Goal: Transaction & Acquisition: Purchase product/service

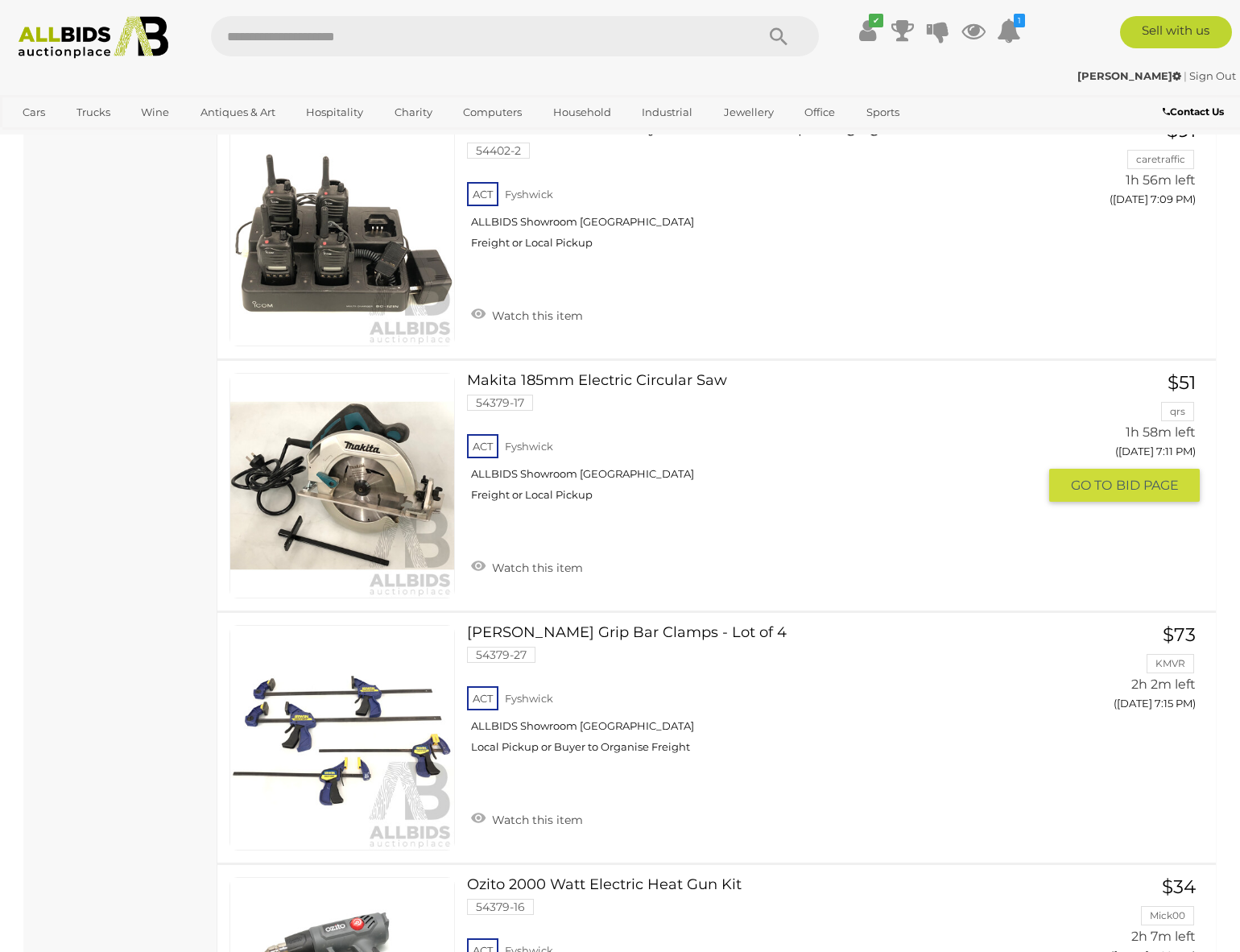
scroll to position [2416, 0]
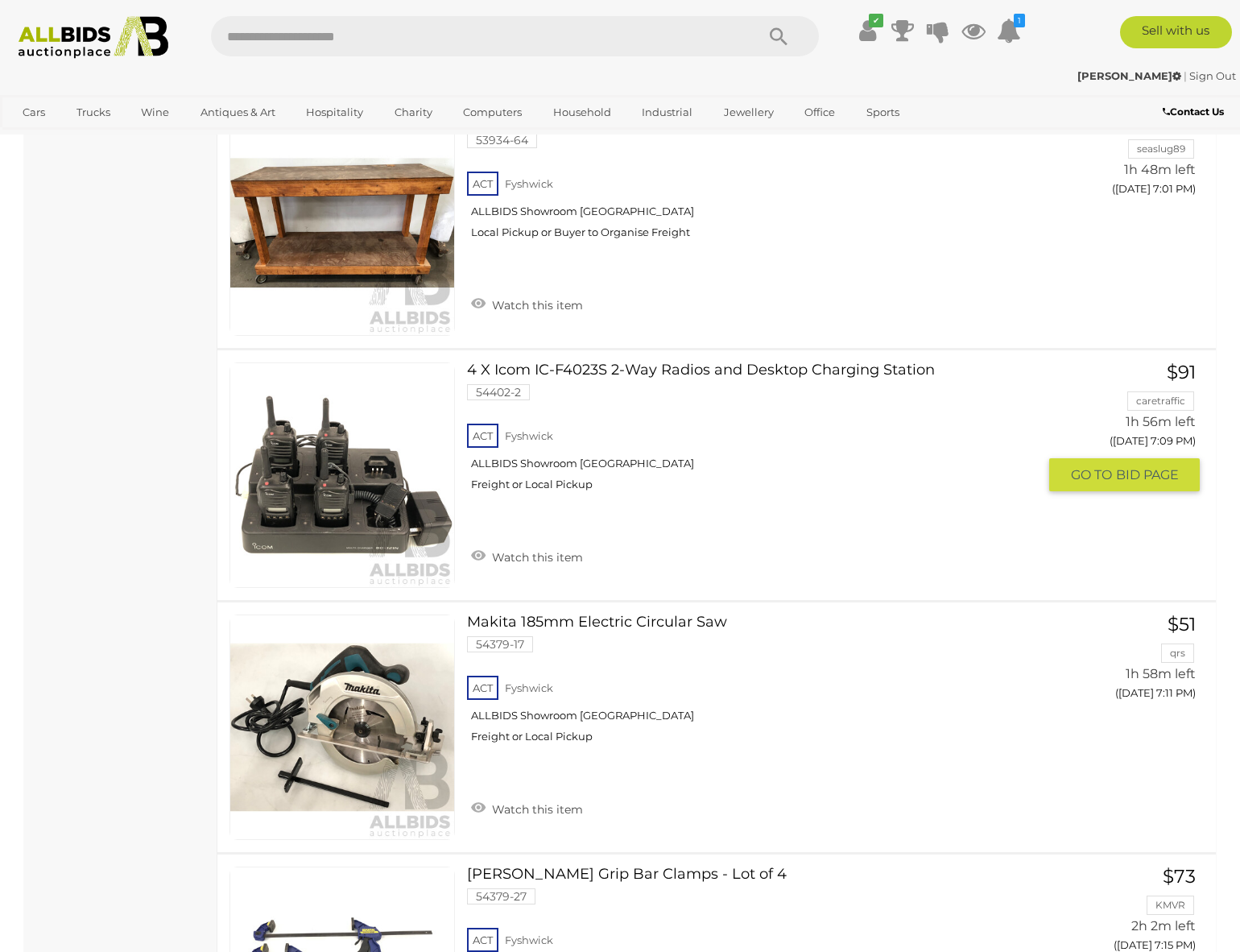
click at [769, 372] on link "4 X Icom IC-F4023S 2-Way Radios and Desktop Charging Station 54402-2 ACT Fyshwi…" at bounding box center [758, 433] width 558 height 141
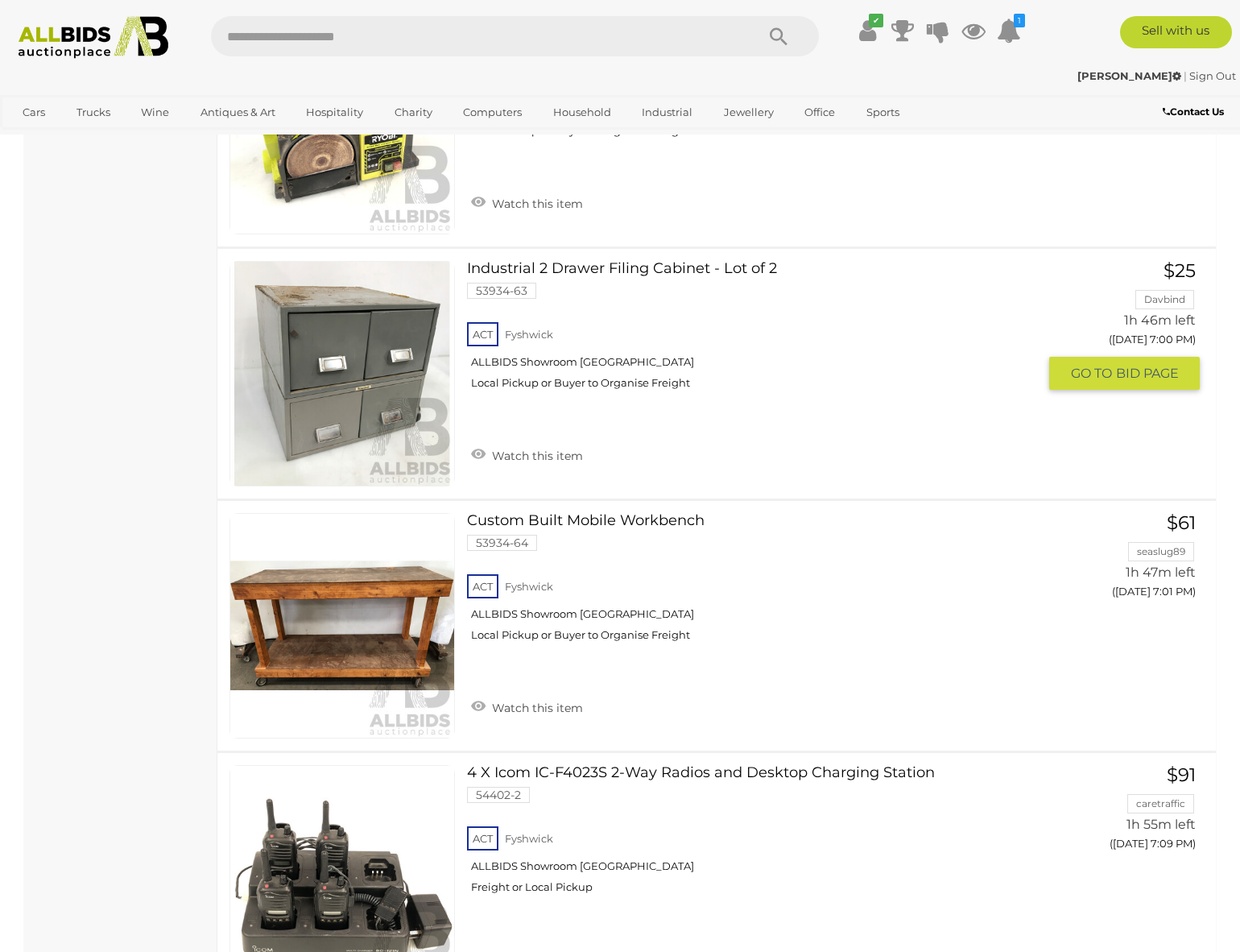
scroll to position [2174, 0]
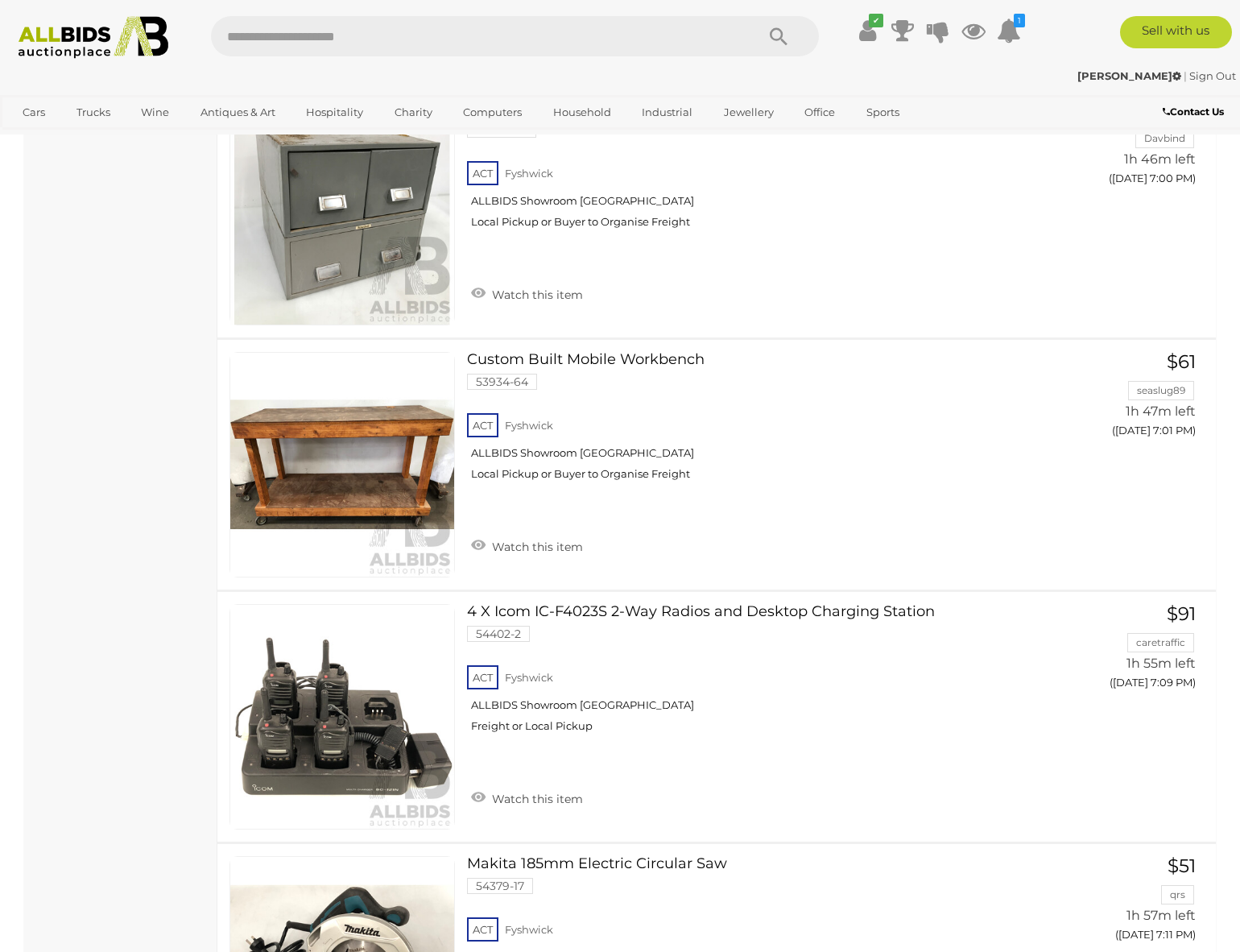
click at [335, 45] on input "text" at bounding box center [475, 36] width 529 height 40
type input "******"
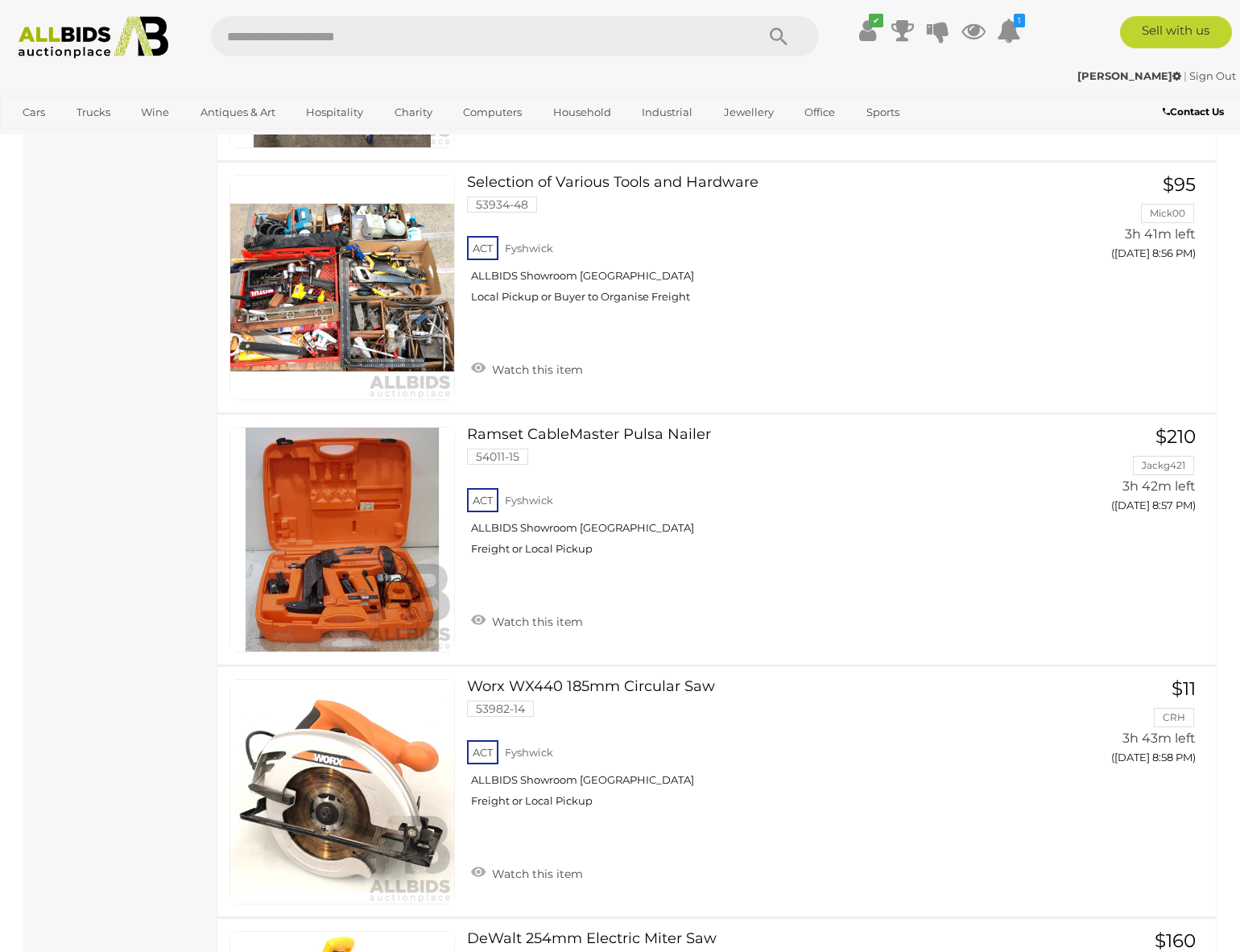
scroll to position [11860, 0]
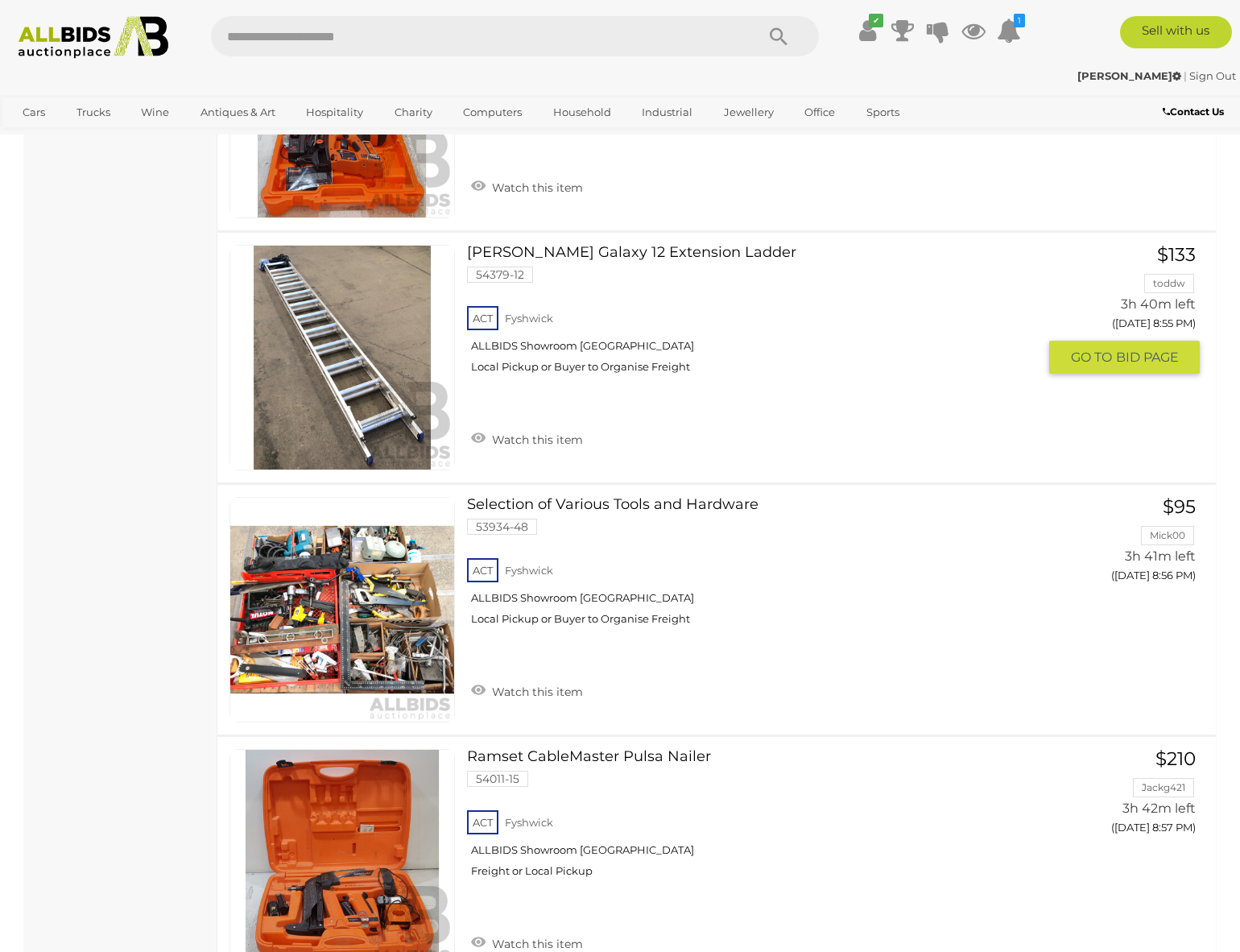
click at [604, 261] on link "Bailey Galaxy 12 Extension Ladder 54379-12 ACT Fyshwick ALLBIDS Showroom Fyshwi…" at bounding box center [758, 315] width 558 height 141
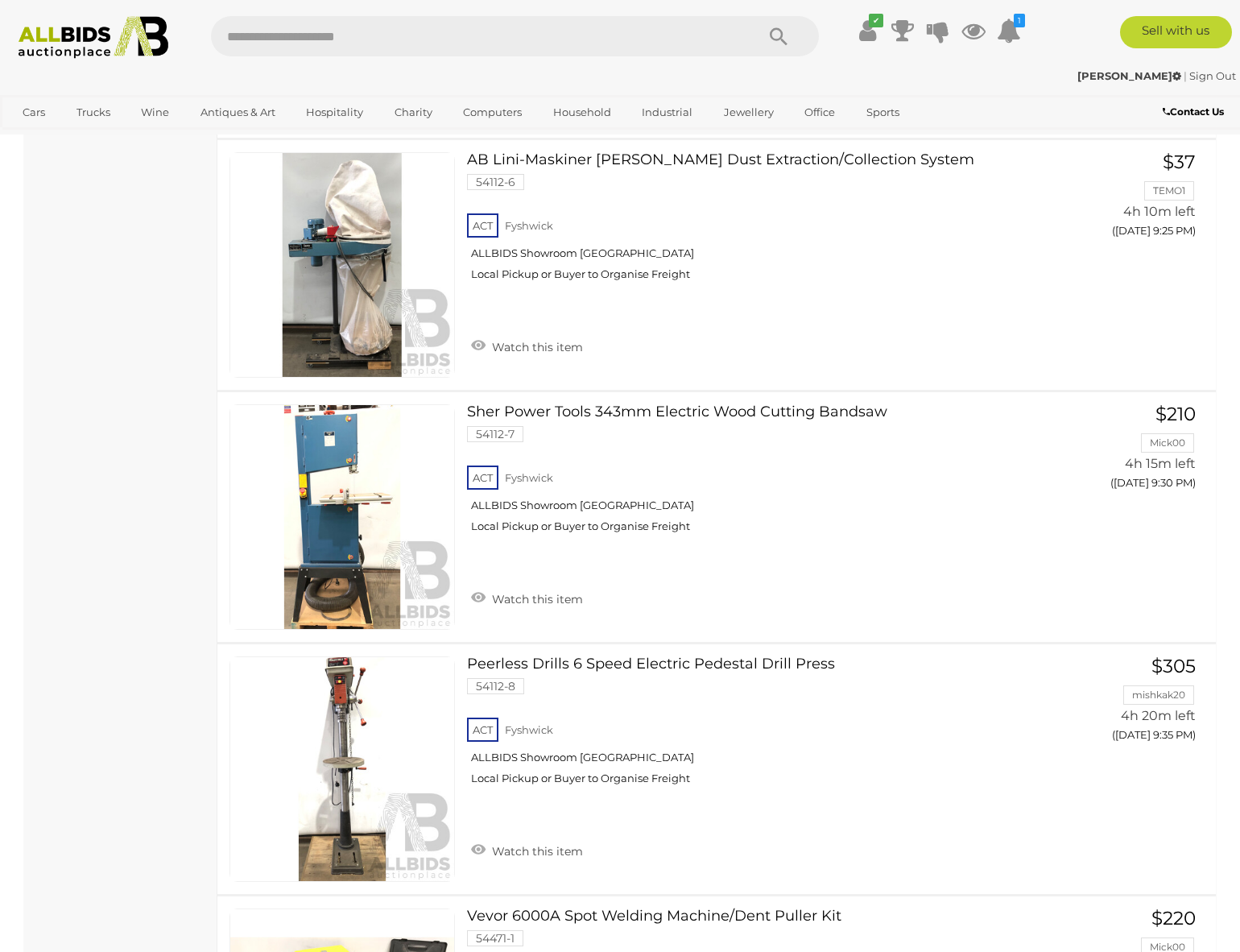
scroll to position [15540, 0]
